Goal: Navigation & Orientation: Find specific page/section

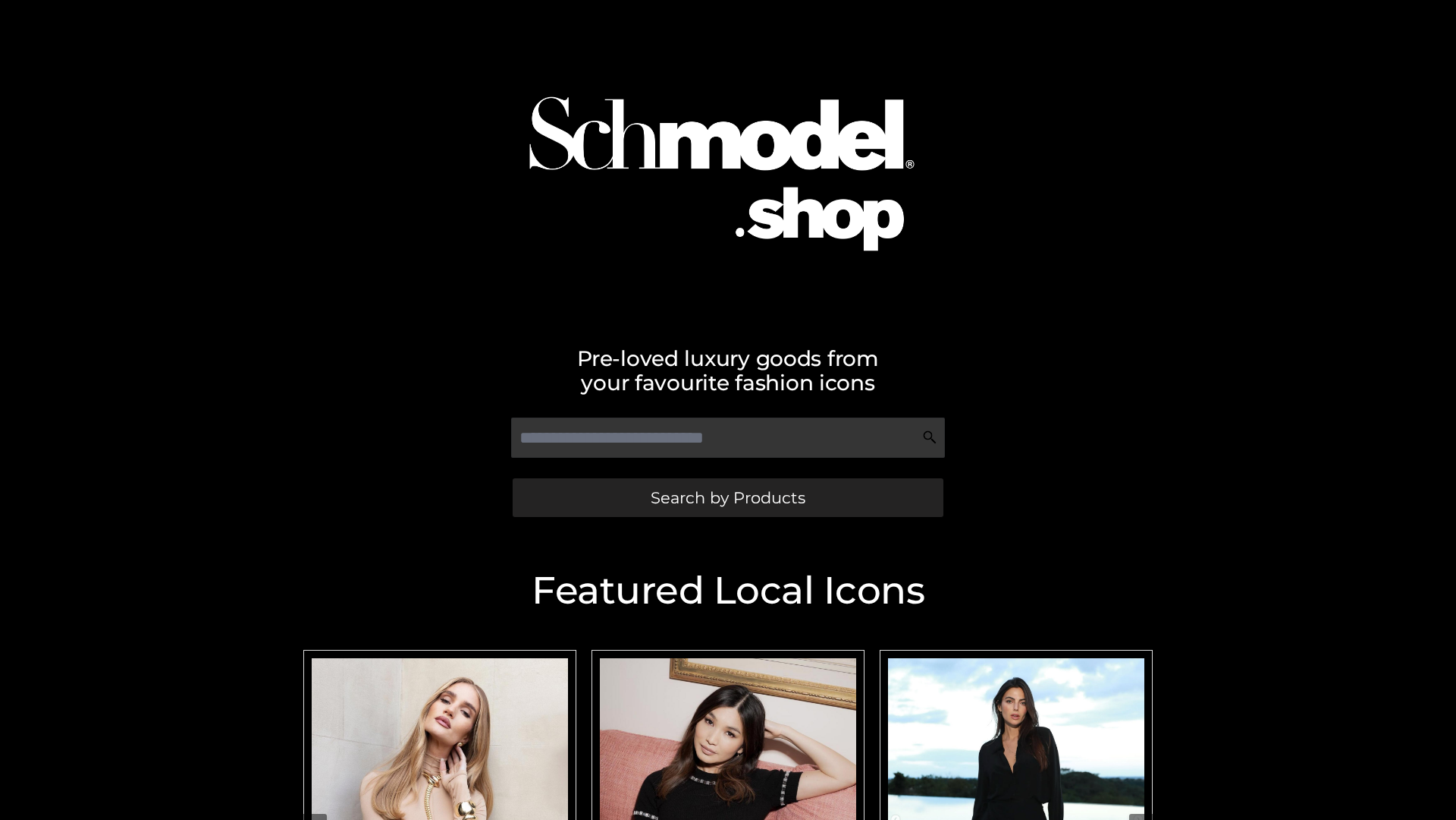
click at [727, 497] on span "Search by Products" at bounding box center [728, 497] width 155 height 16
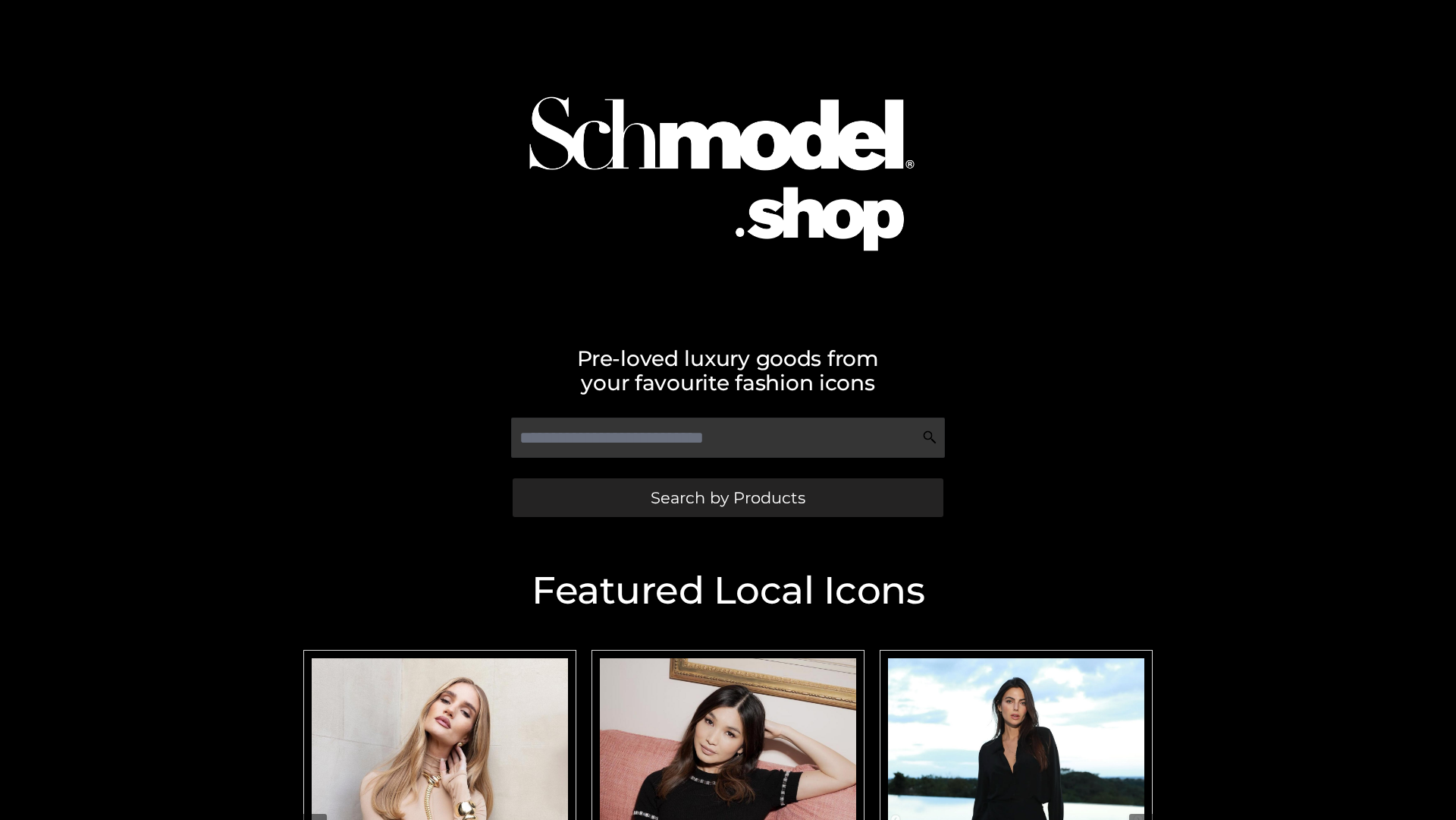
click at [727, 497] on span "Search by Products" at bounding box center [728, 497] width 155 height 16
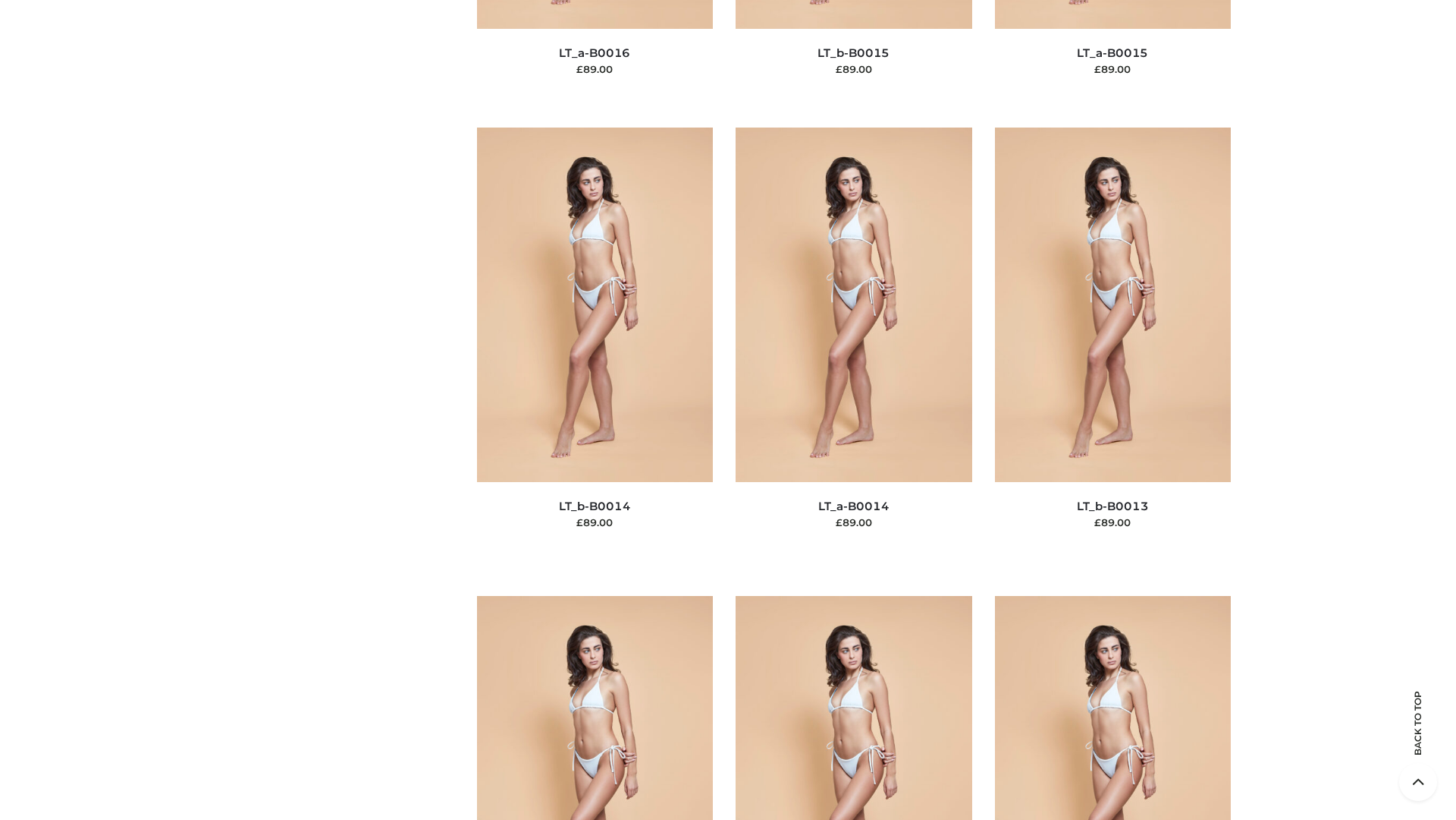
scroll to position [5397, 0]
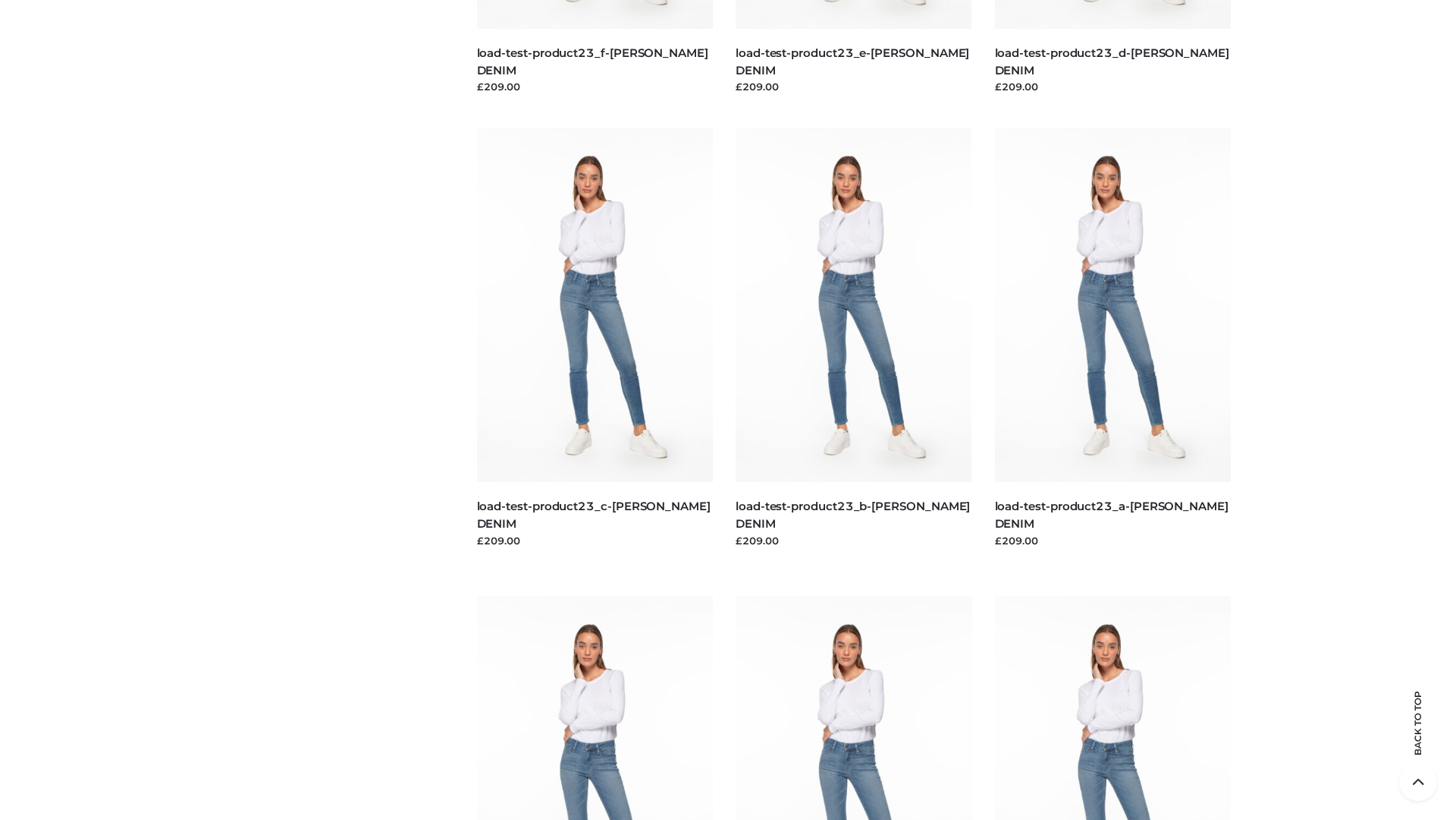
scroll to position [1331, 0]
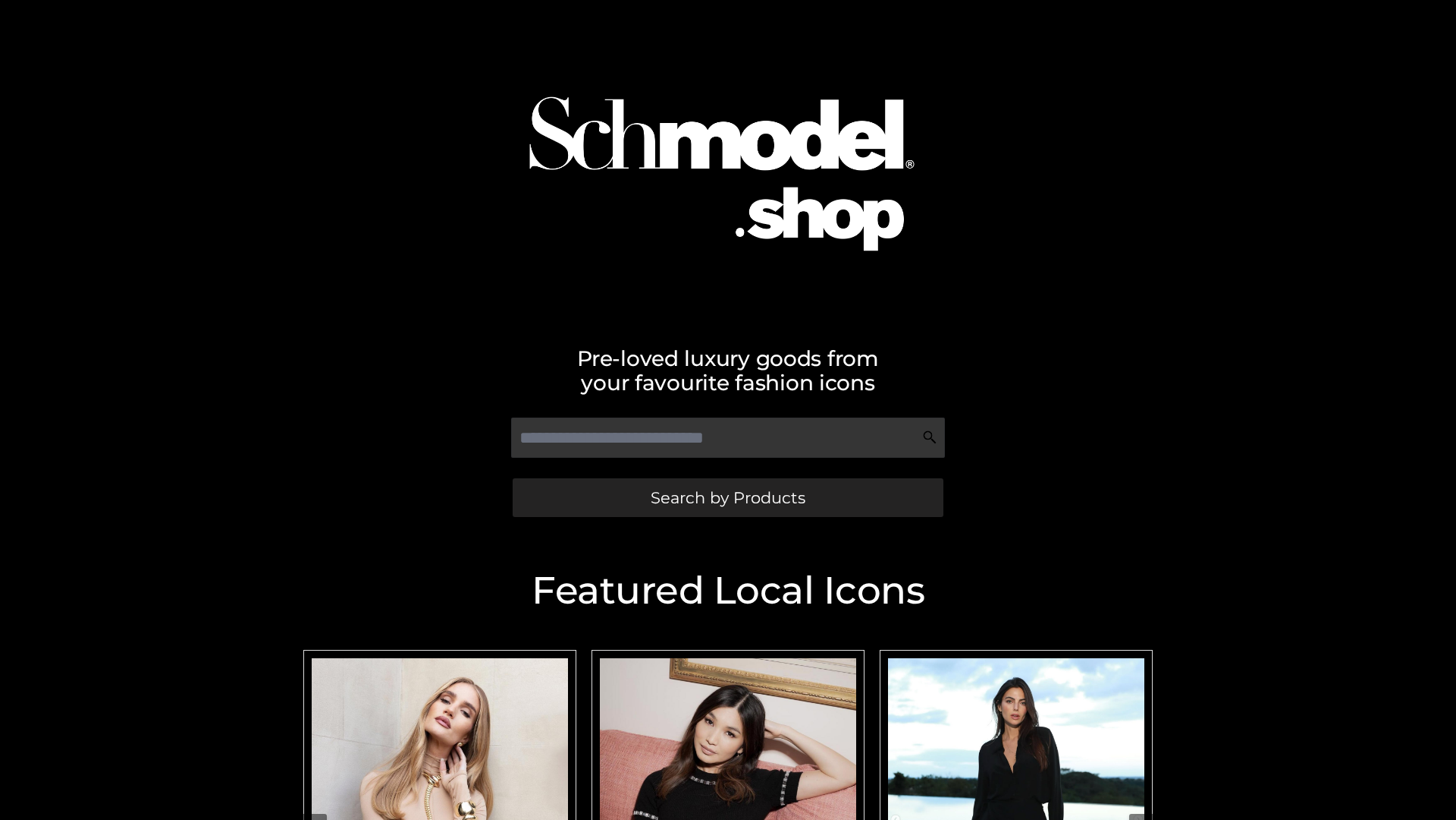
click at [727, 497] on span "Search by Products" at bounding box center [728, 497] width 155 height 16
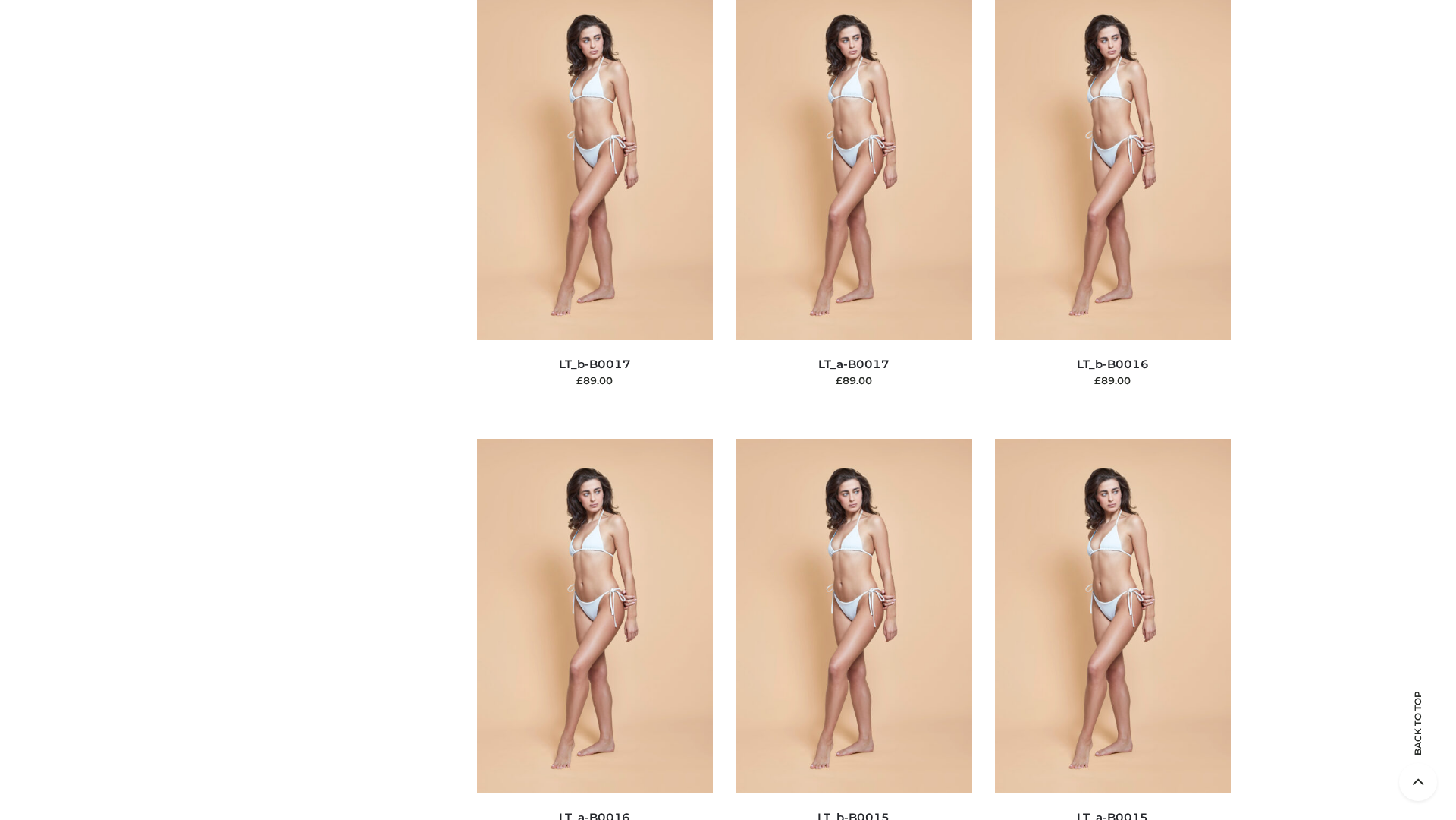
scroll to position [4988, 0]
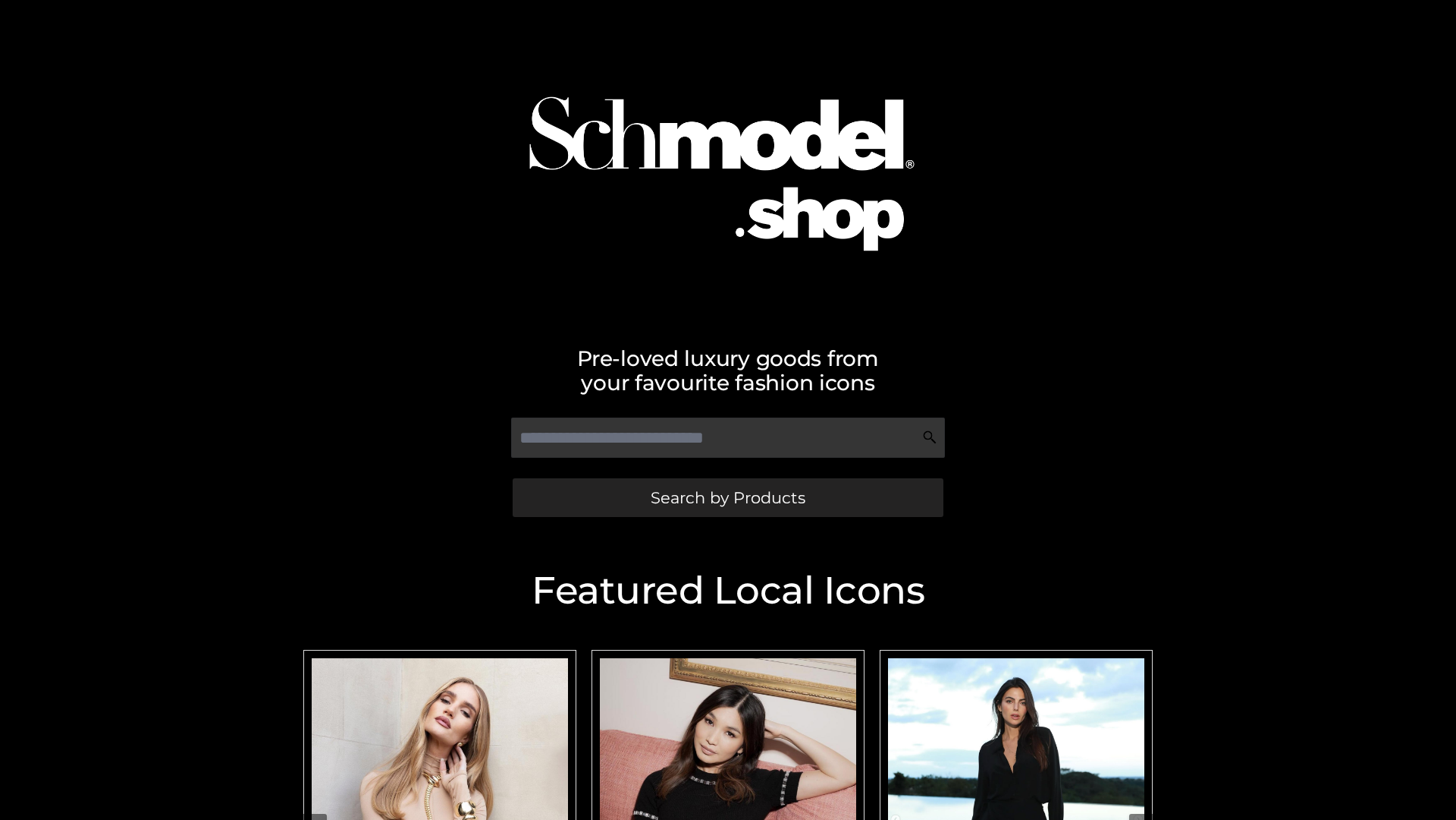
click at [727, 497] on span "Search by Products" at bounding box center [728, 497] width 155 height 16
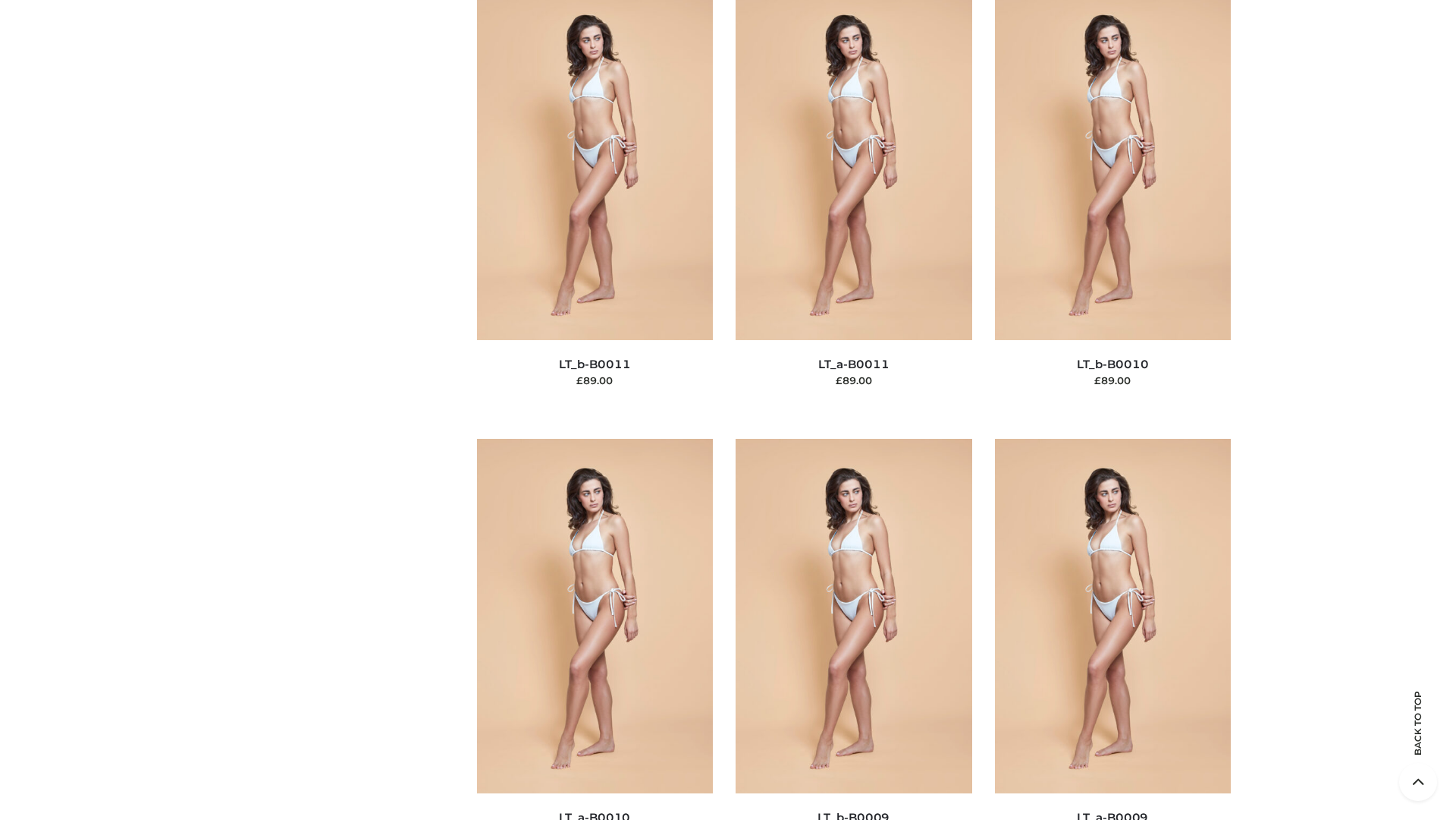
scroll to position [6816, 0]
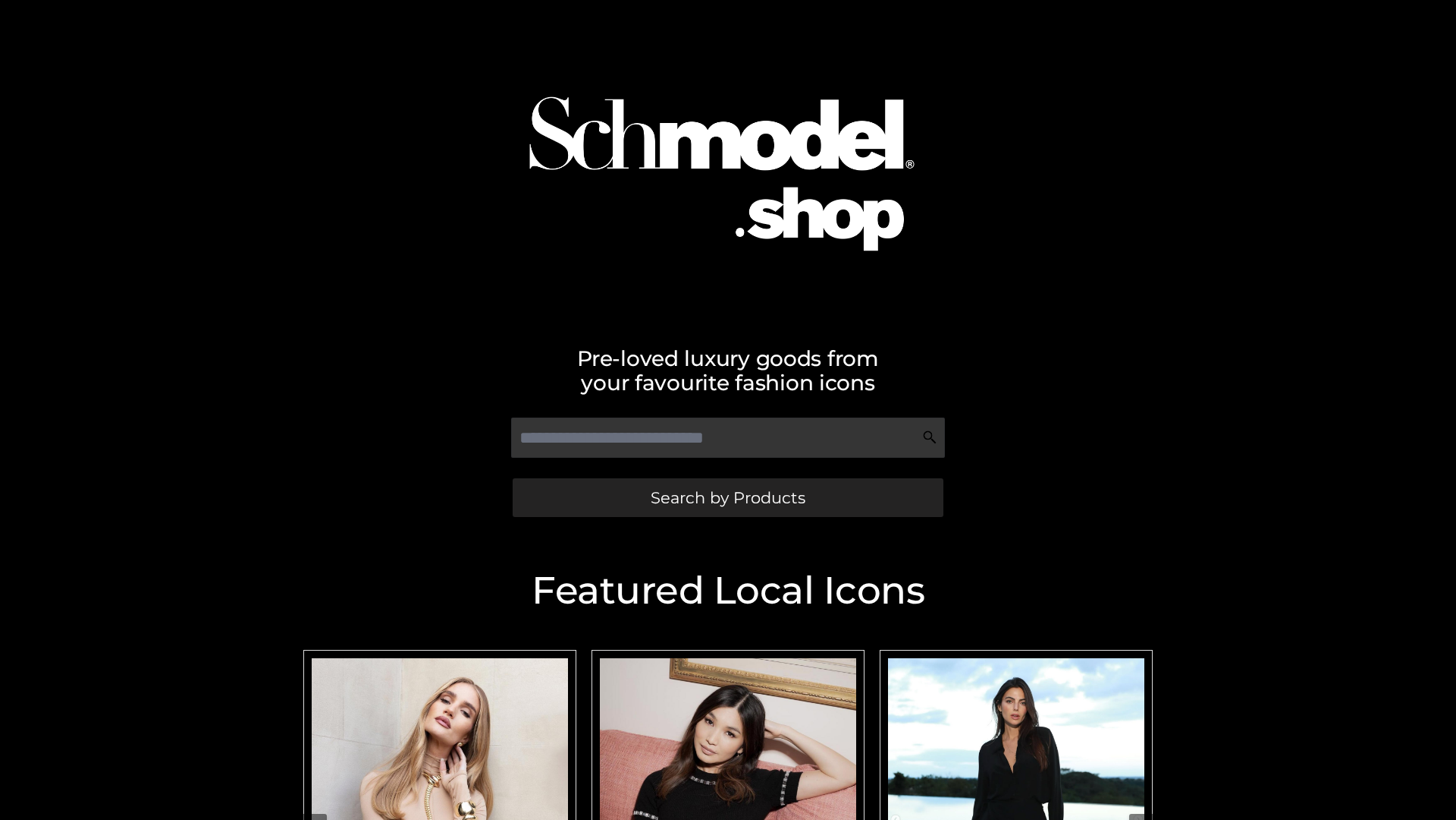
click at [727, 497] on span "Search by Products" at bounding box center [728, 497] width 155 height 16
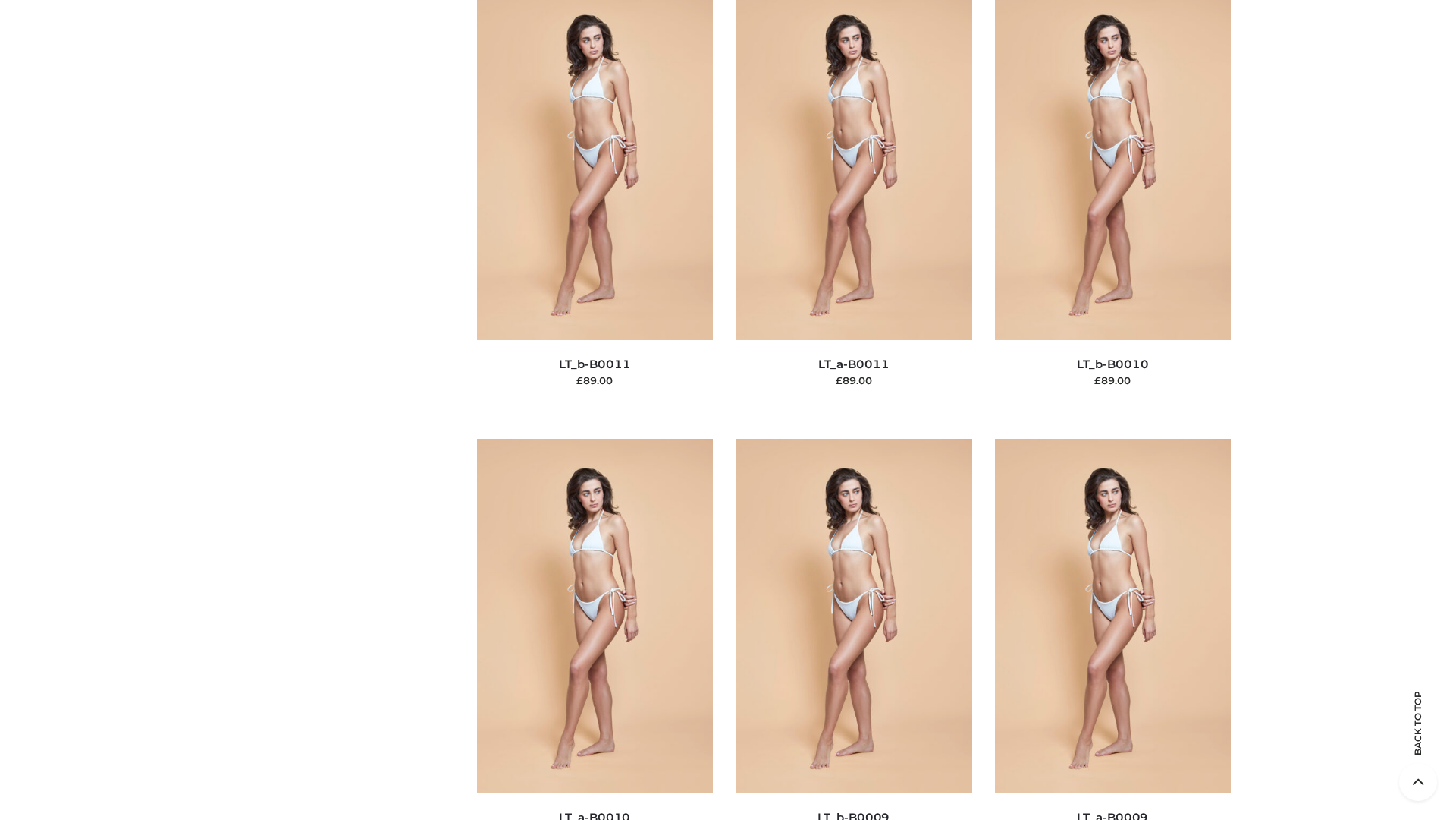
scroll to position [6816, 0]
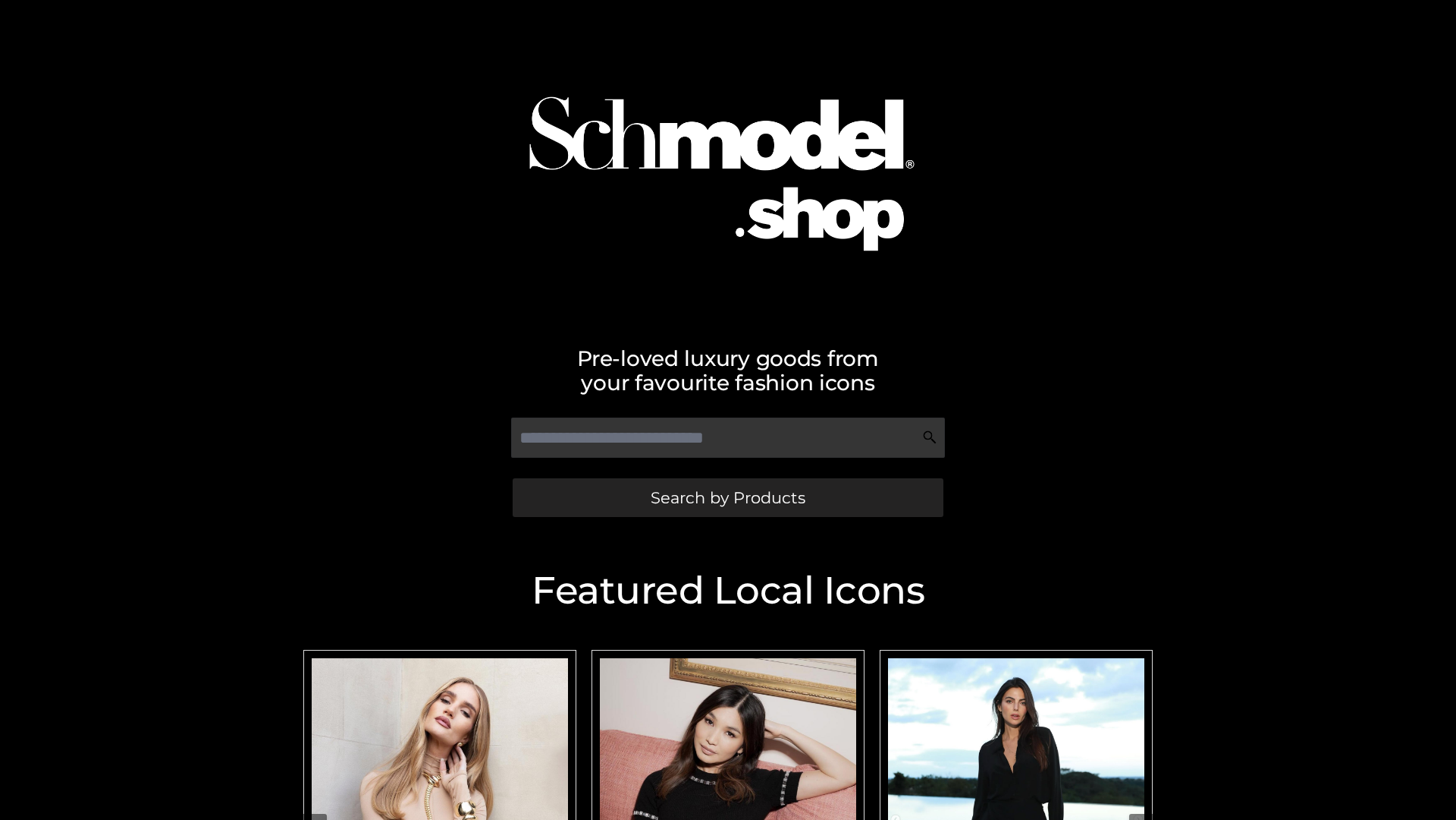
click at [727, 497] on span "Search by Products" at bounding box center [728, 497] width 155 height 16
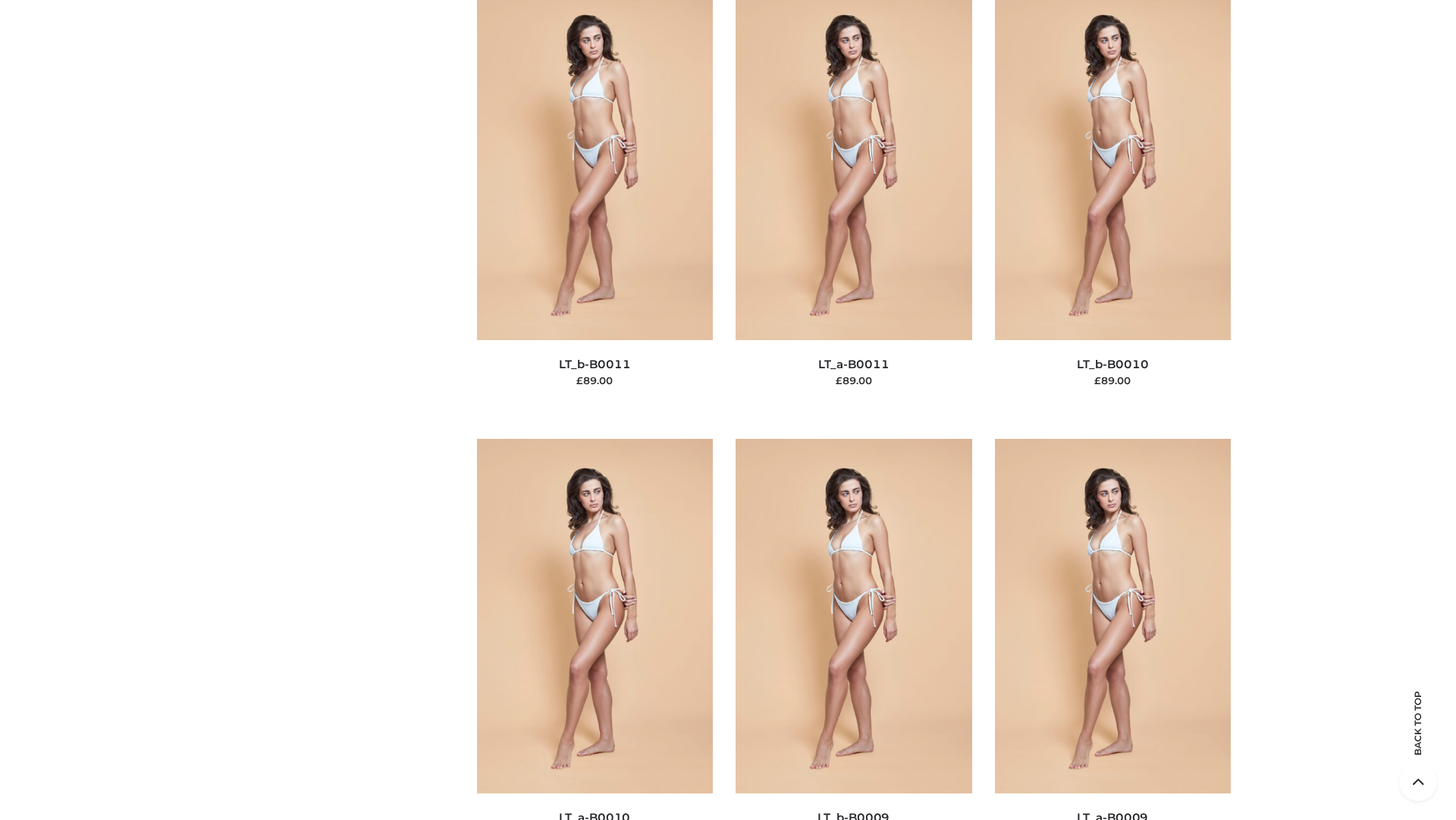
scroll to position [6816, 0]
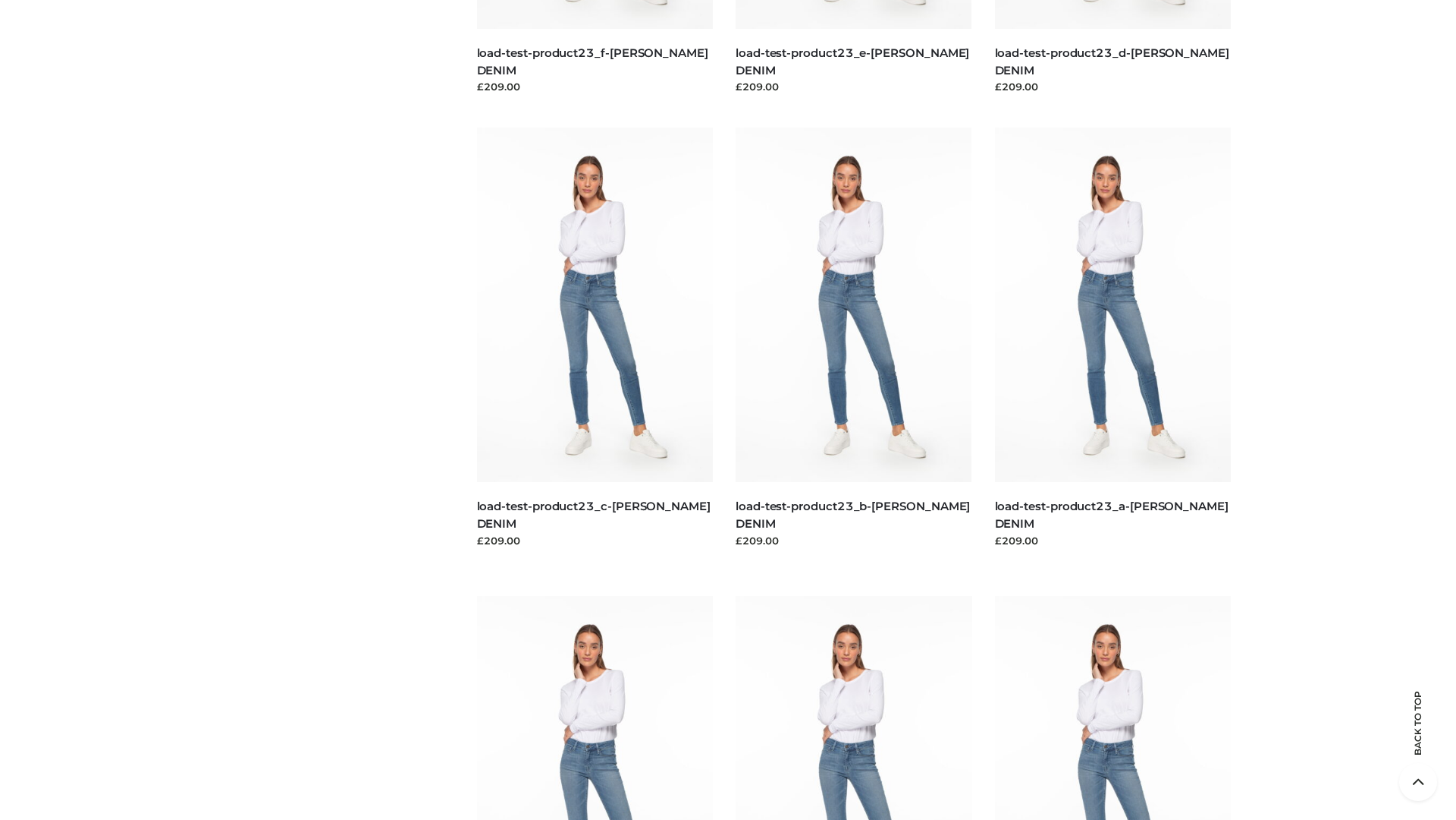
scroll to position [1331, 0]
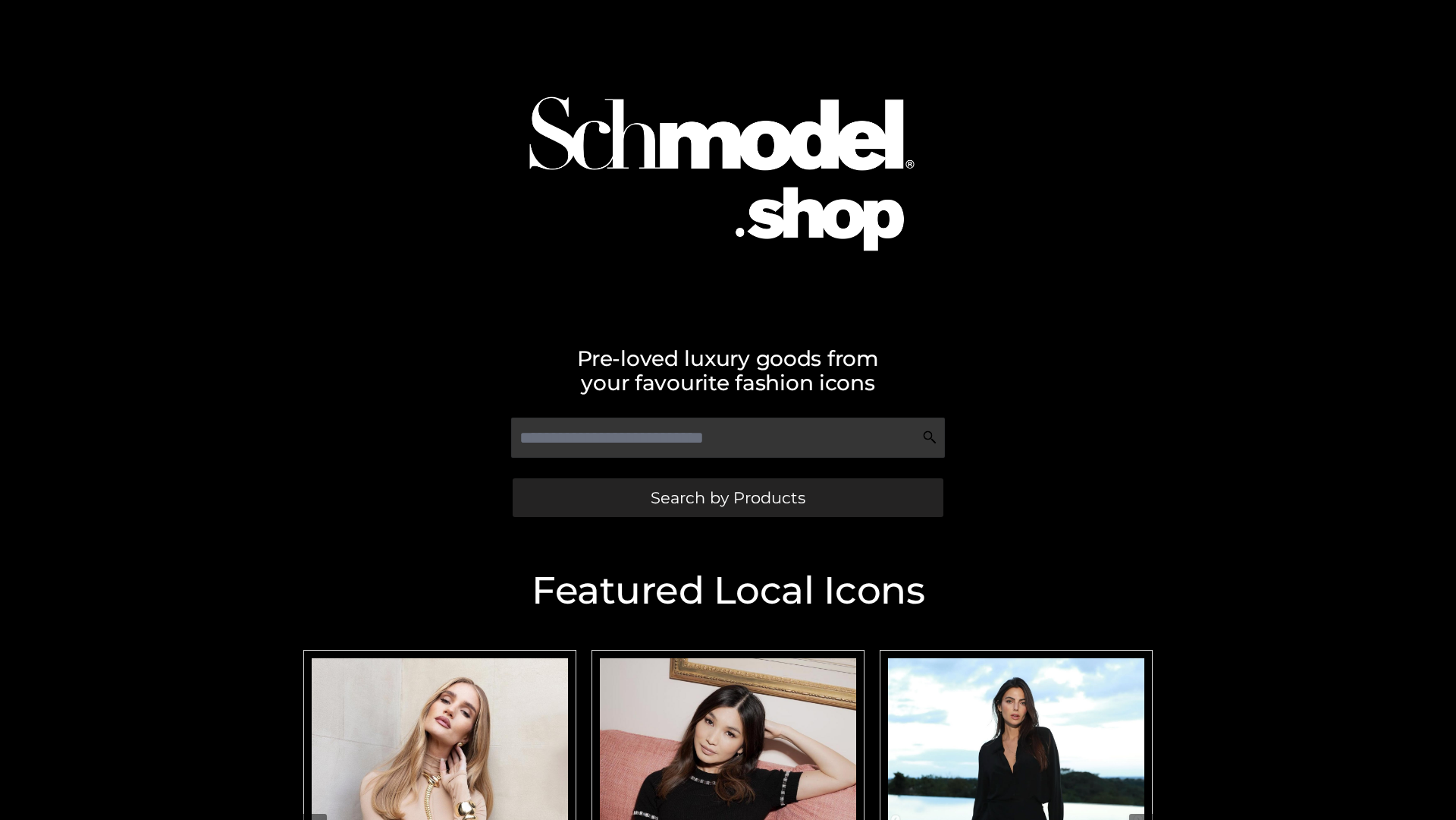
click at [727, 497] on span "Search by Products" at bounding box center [728, 497] width 155 height 16
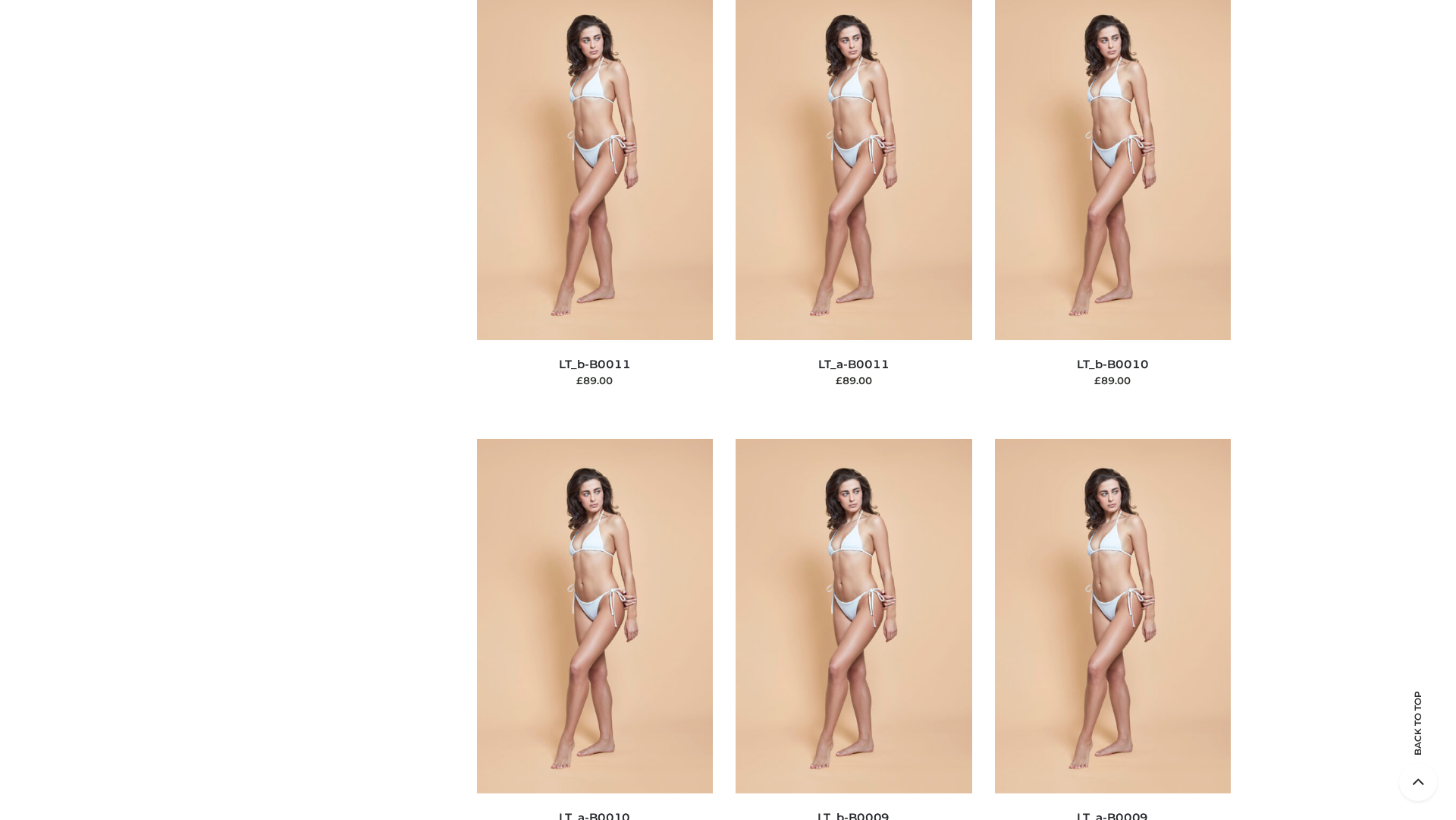
scroll to position [6816, 0]
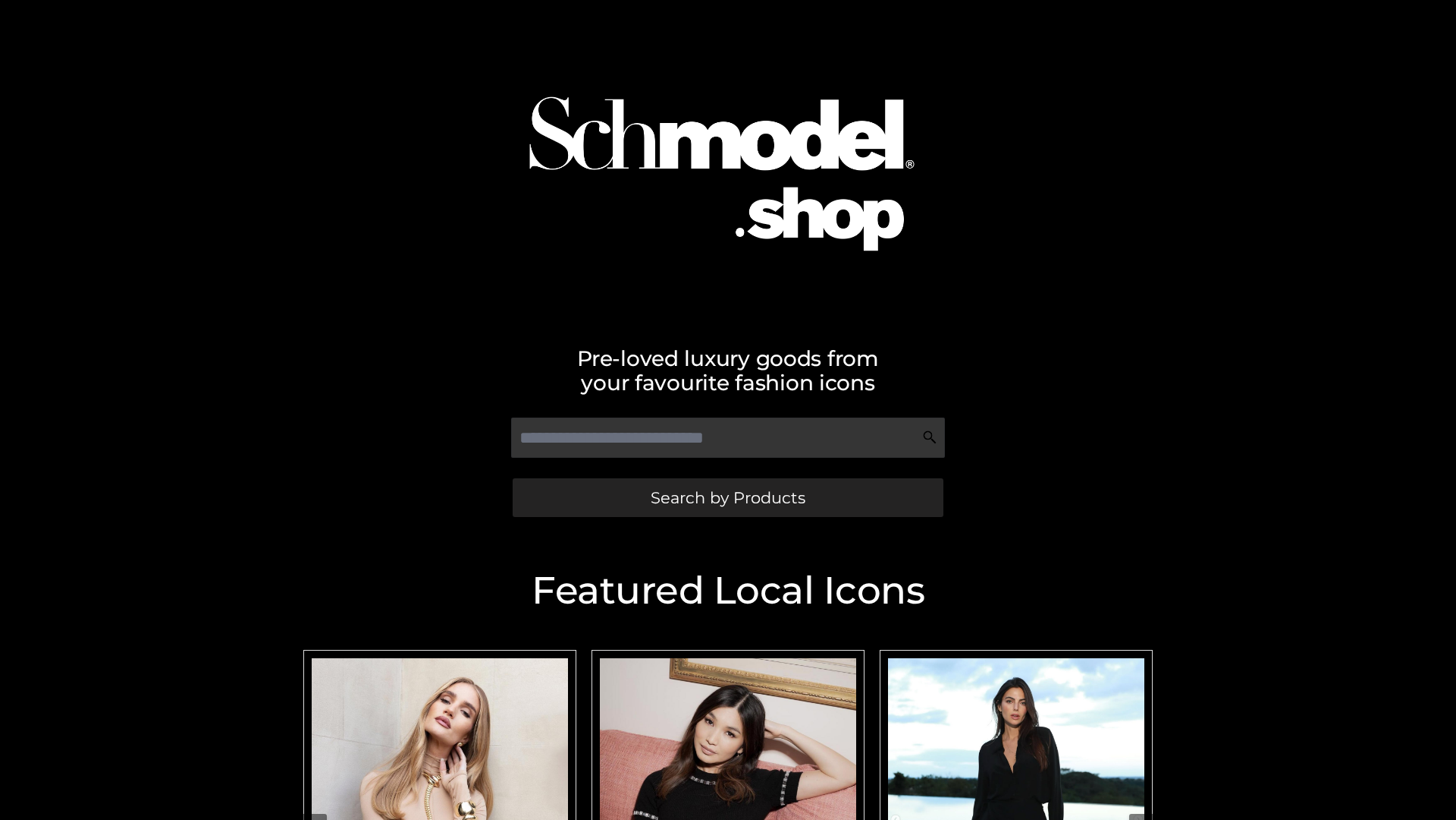
click at [727, 497] on span "Search by Products" at bounding box center [728, 497] width 155 height 16
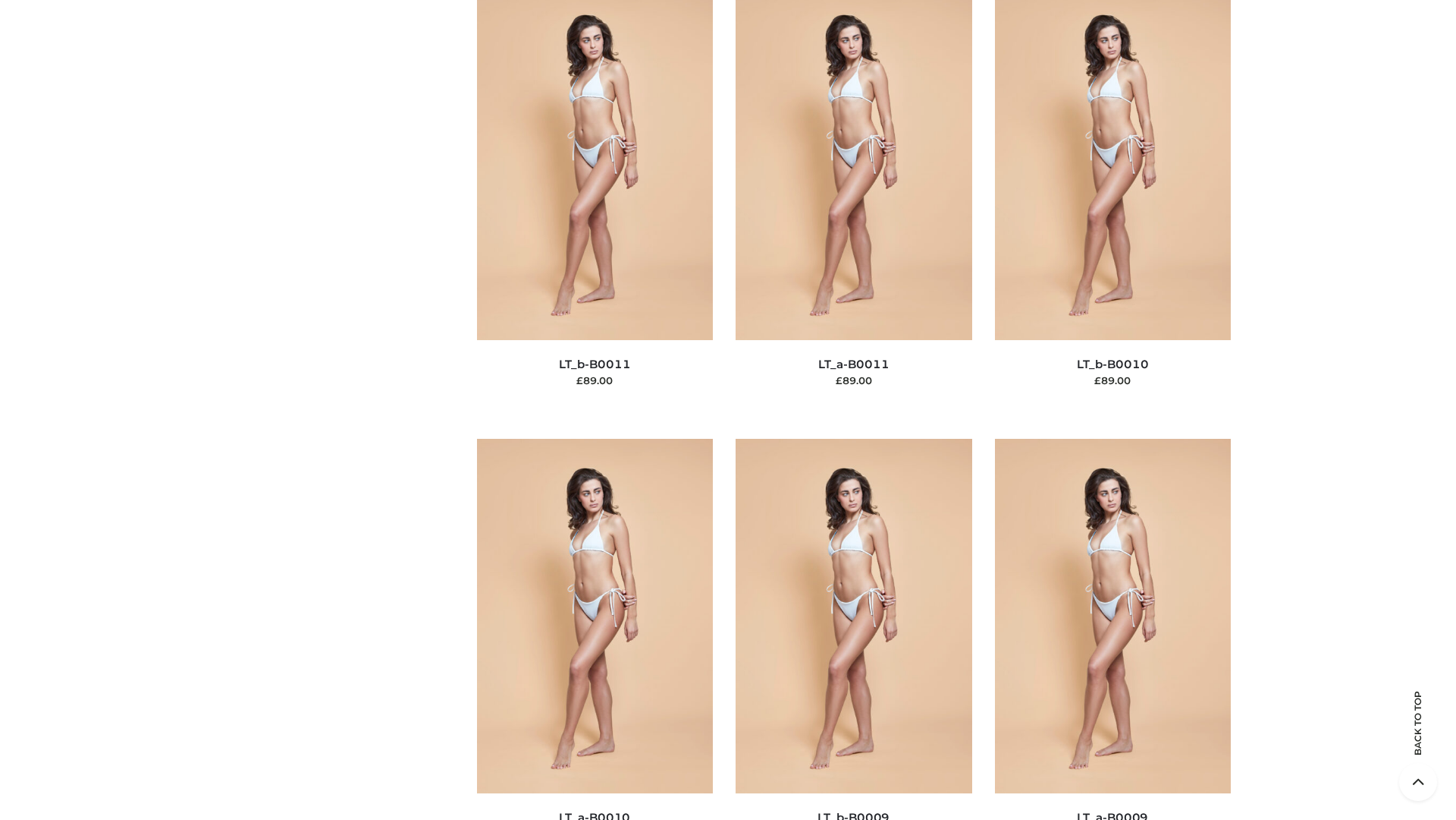
scroll to position [6816, 0]
